Goal: Task Accomplishment & Management: Use online tool/utility

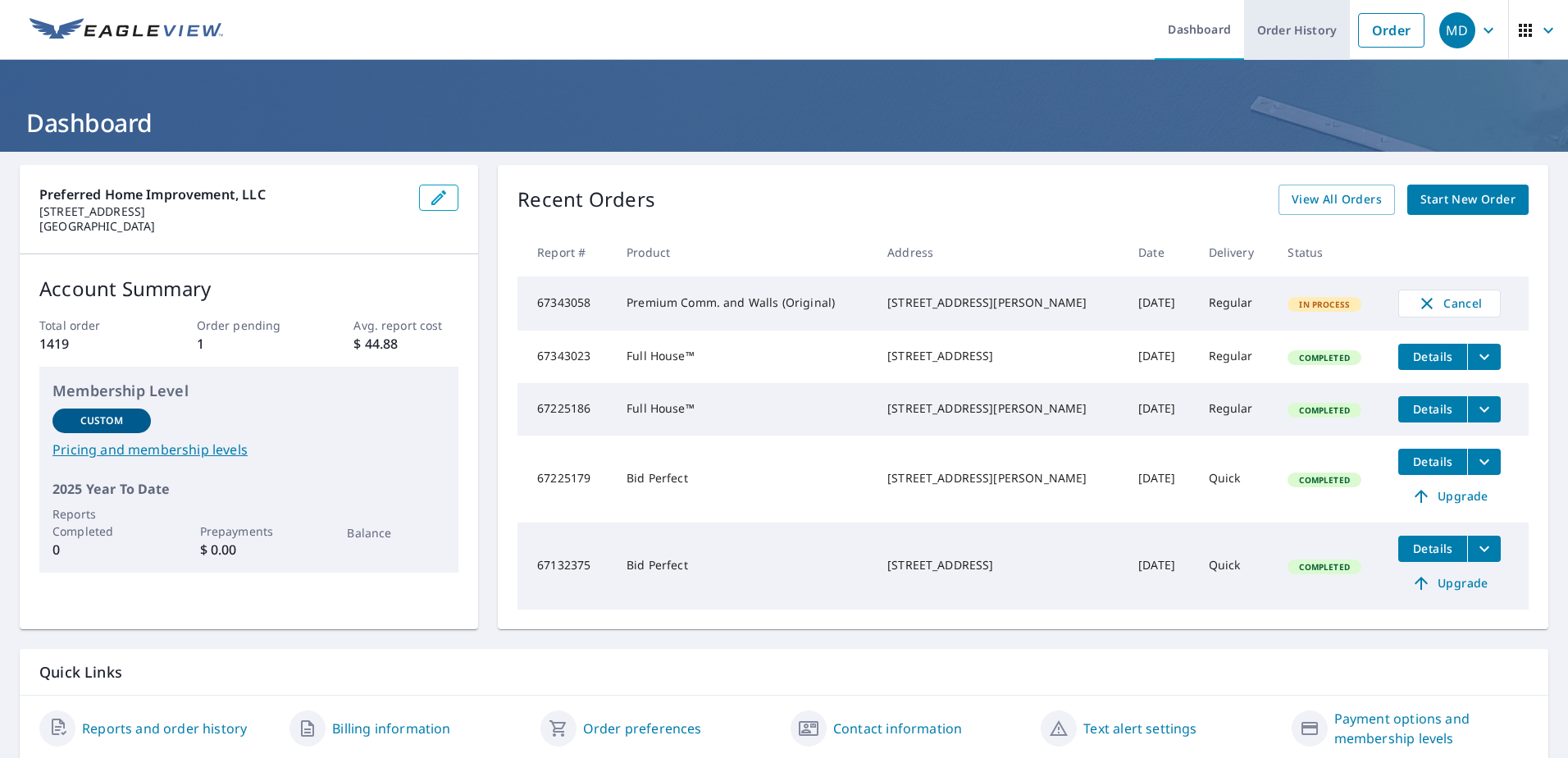
click at [1303, 27] on link "Order History" at bounding box center [1296, 29] width 106 height 59
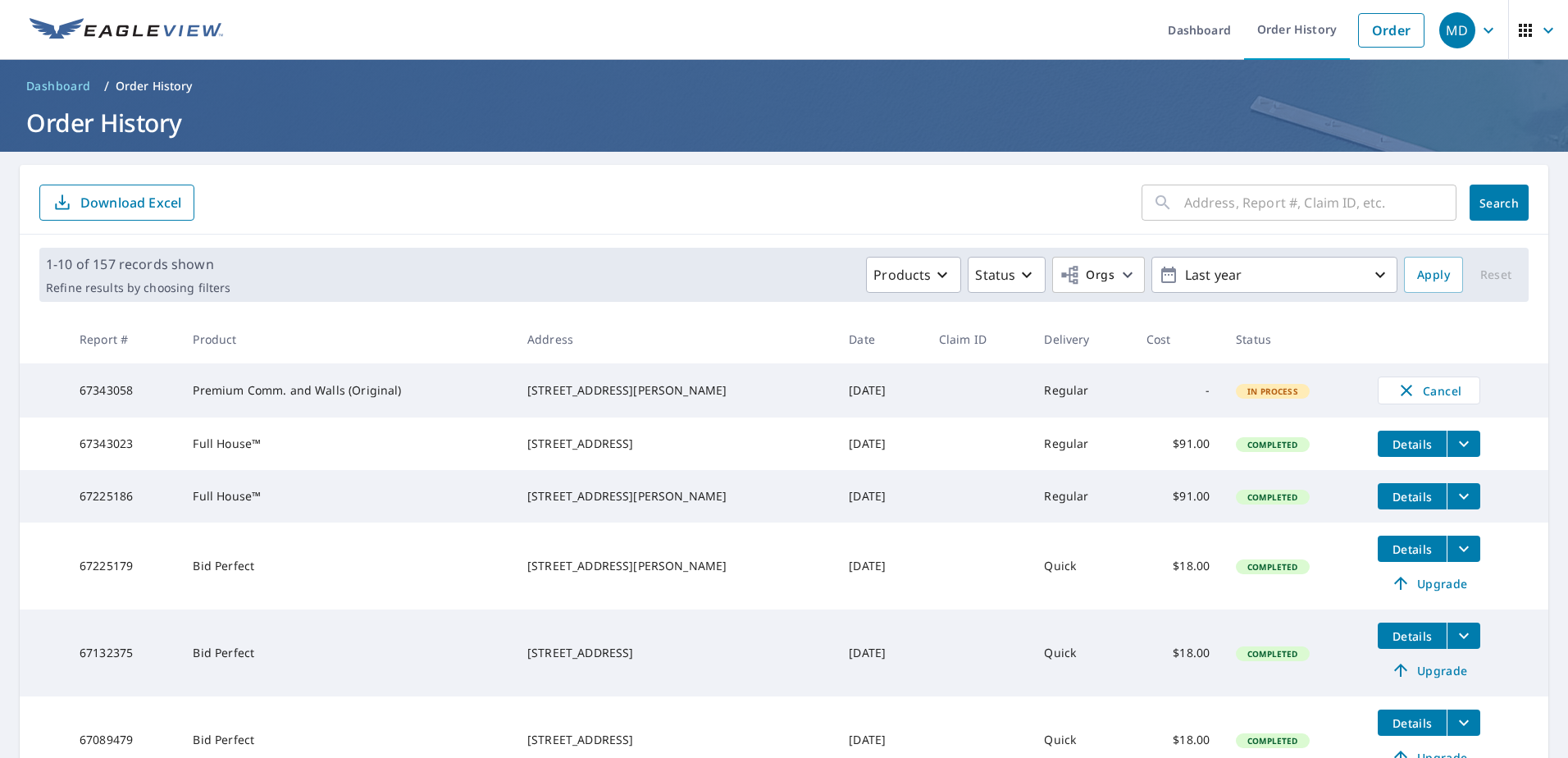
click at [1239, 194] on input "text" at bounding box center [1320, 202] width 273 height 46
paste input "67089479"
type input "67089479"
click at [1483, 198] on span "Search" at bounding box center [1499, 203] width 33 height 16
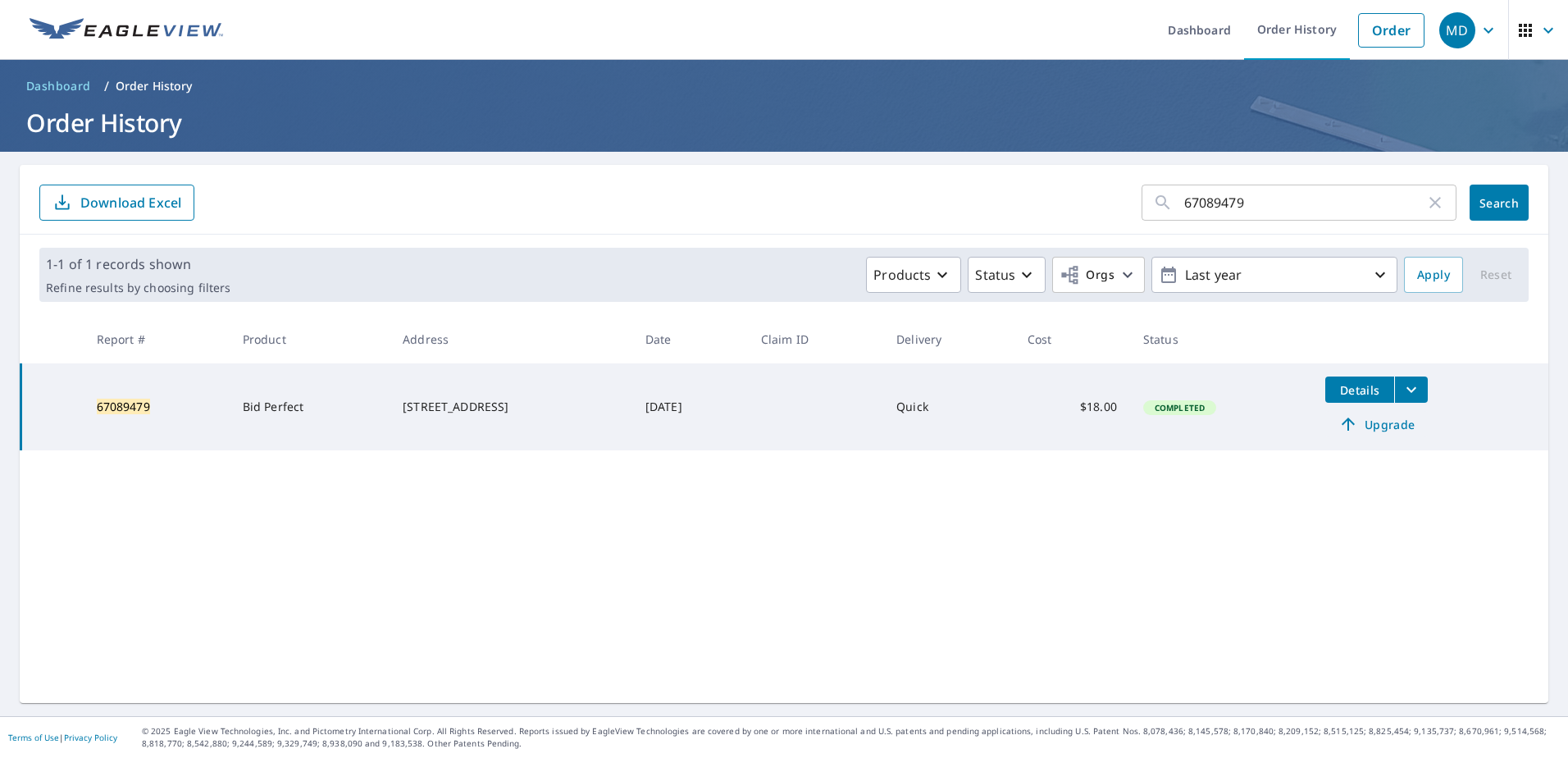
click at [1394, 427] on span "Upgrade" at bounding box center [1376, 424] width 83 height 20
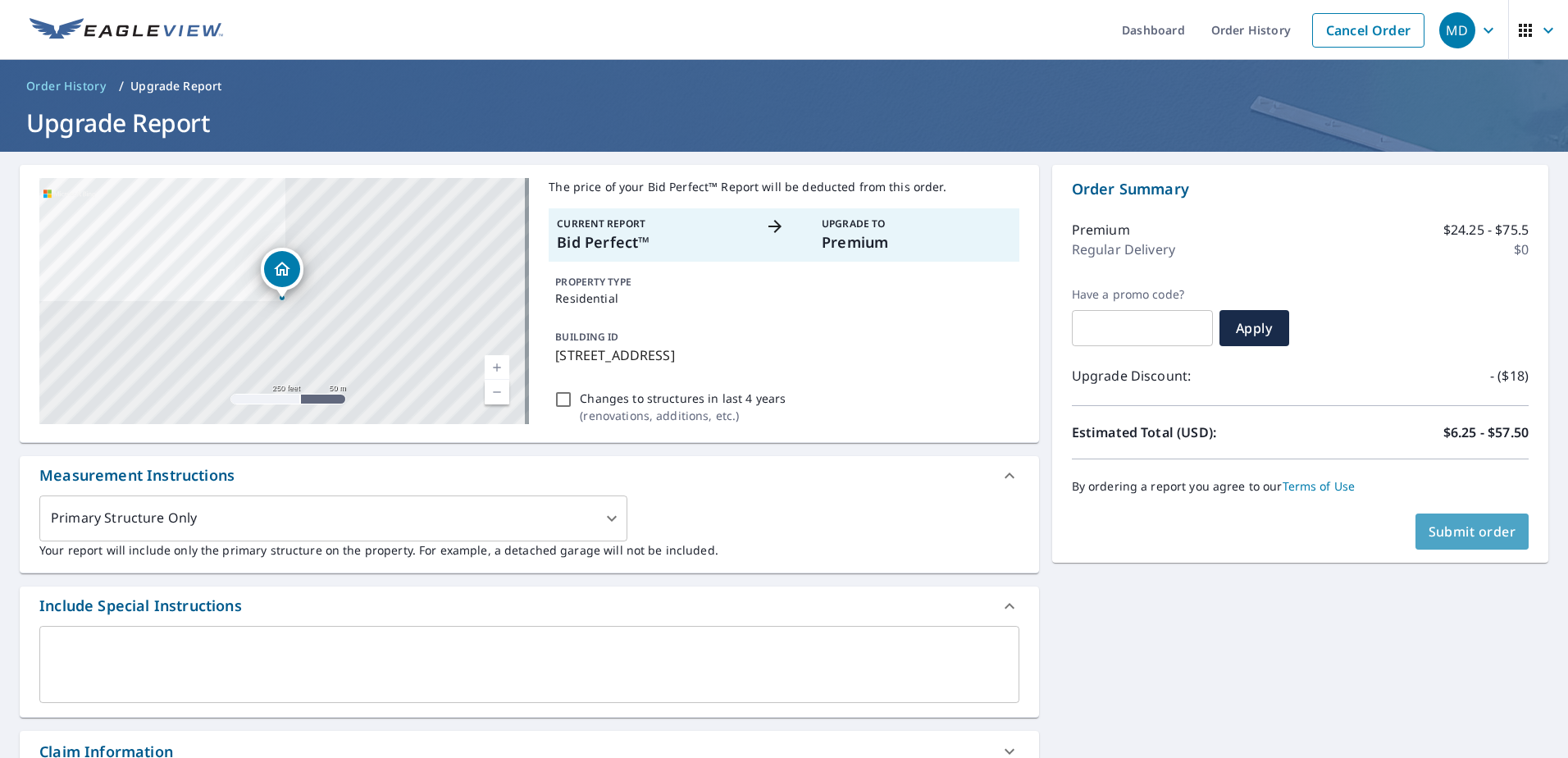
click at [1462, 525] on span "Submit order" at bounding box center [1472, 531] width 88 height 18
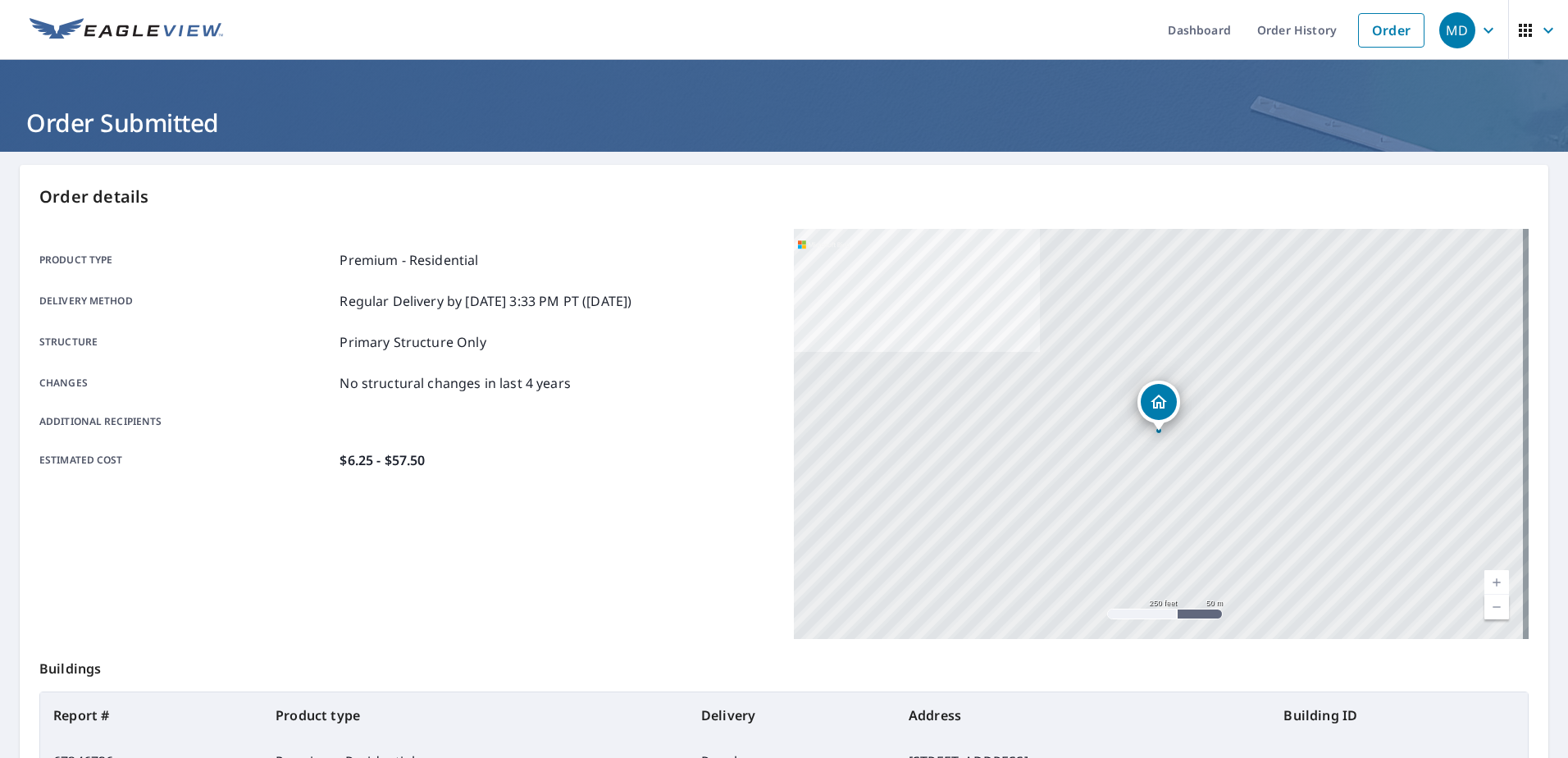
click at [684, 524] on div "Product type Premium - Residential Delivery method Regular Delivery by [DATE] 3…" at bounding box center [407, 434] width 735 height 410
